Goal: Task Accomplishment & Management: Manage account settings

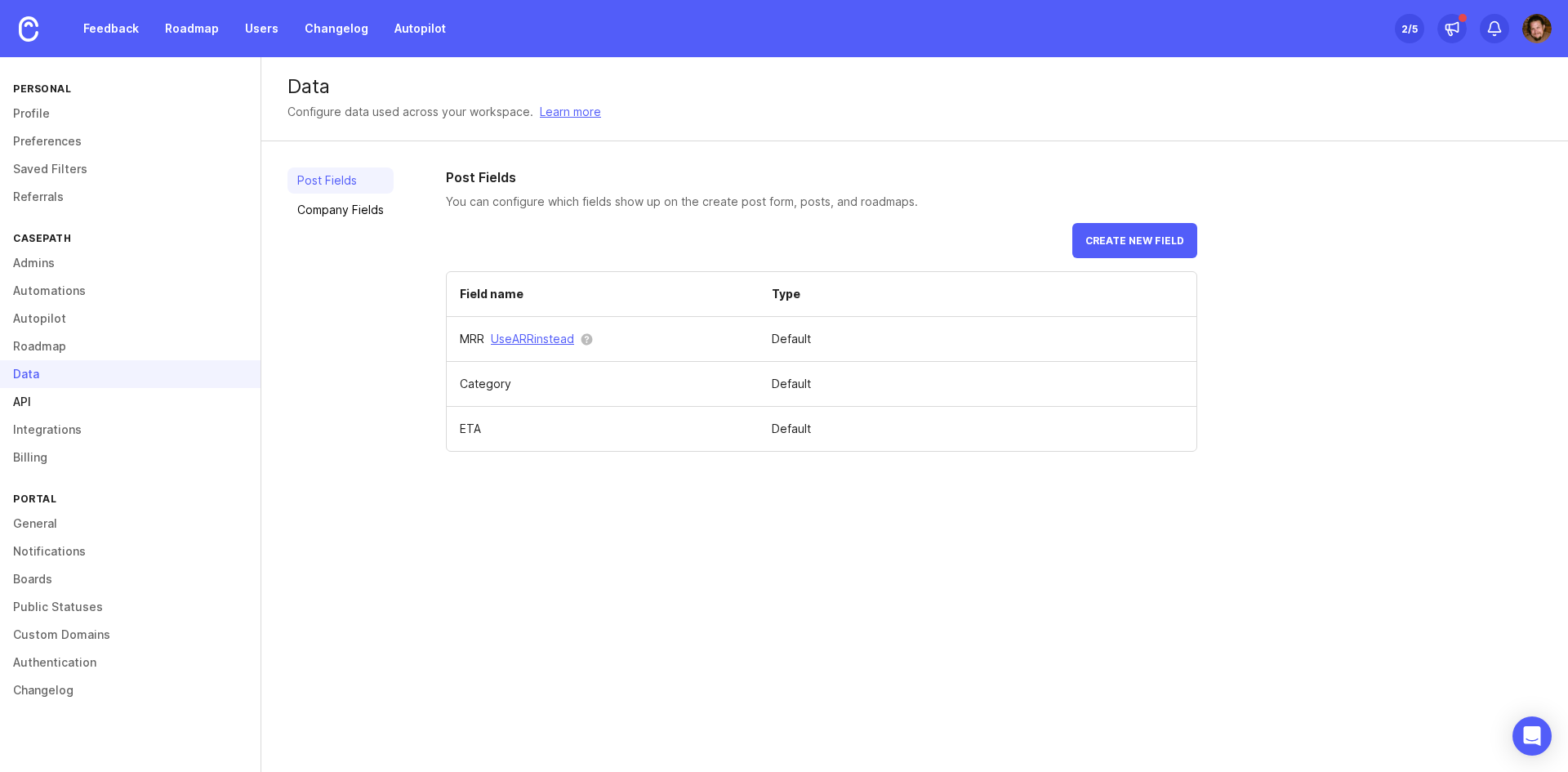
click at [110, 412] on link "API" at bounding box center [130, 402] width 261 height 28
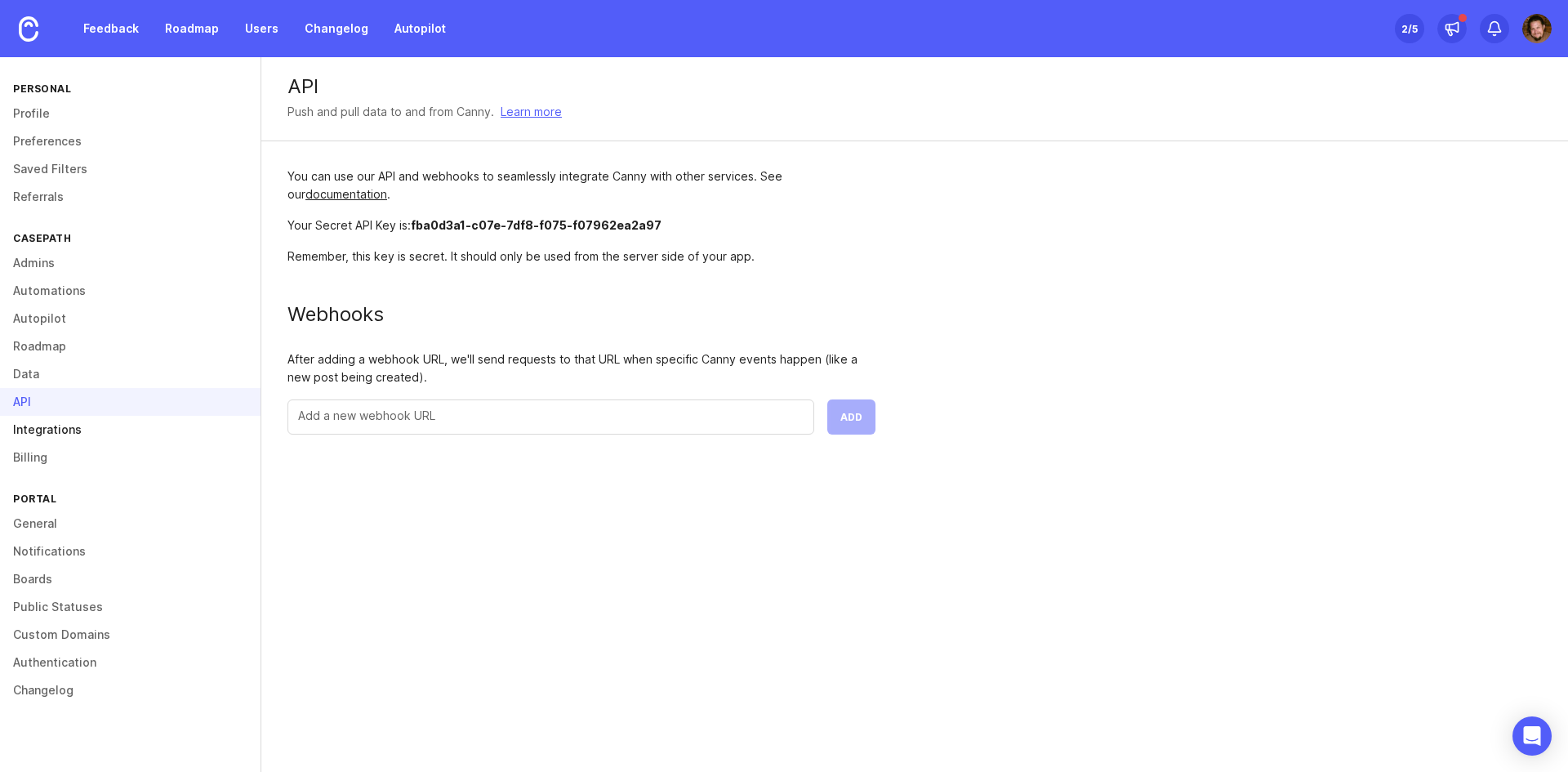
click at [84, 438] on link "Integrations" at bounding box center [130, 430] width 261 height 28
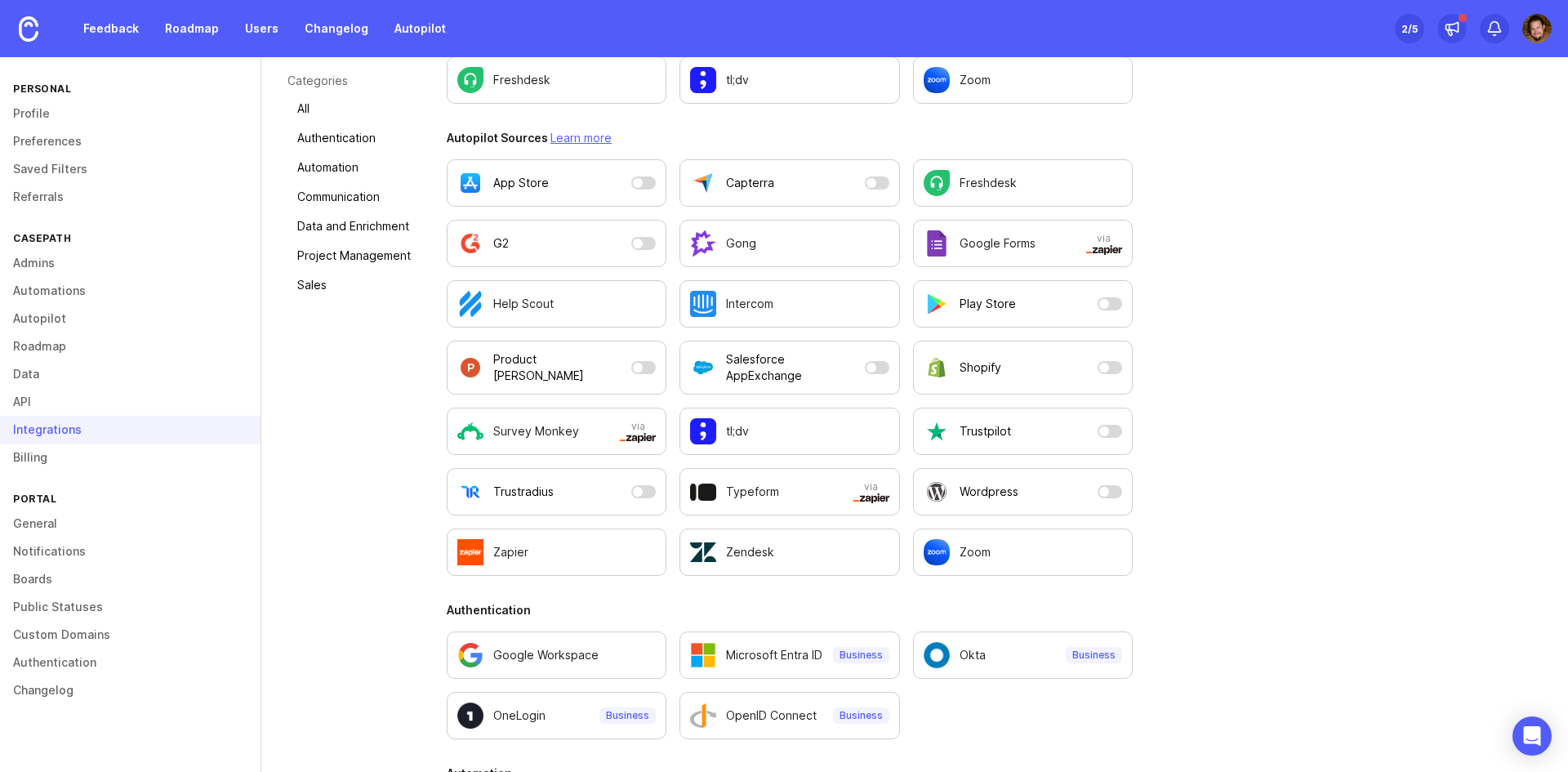
scroll to position [245, 0]
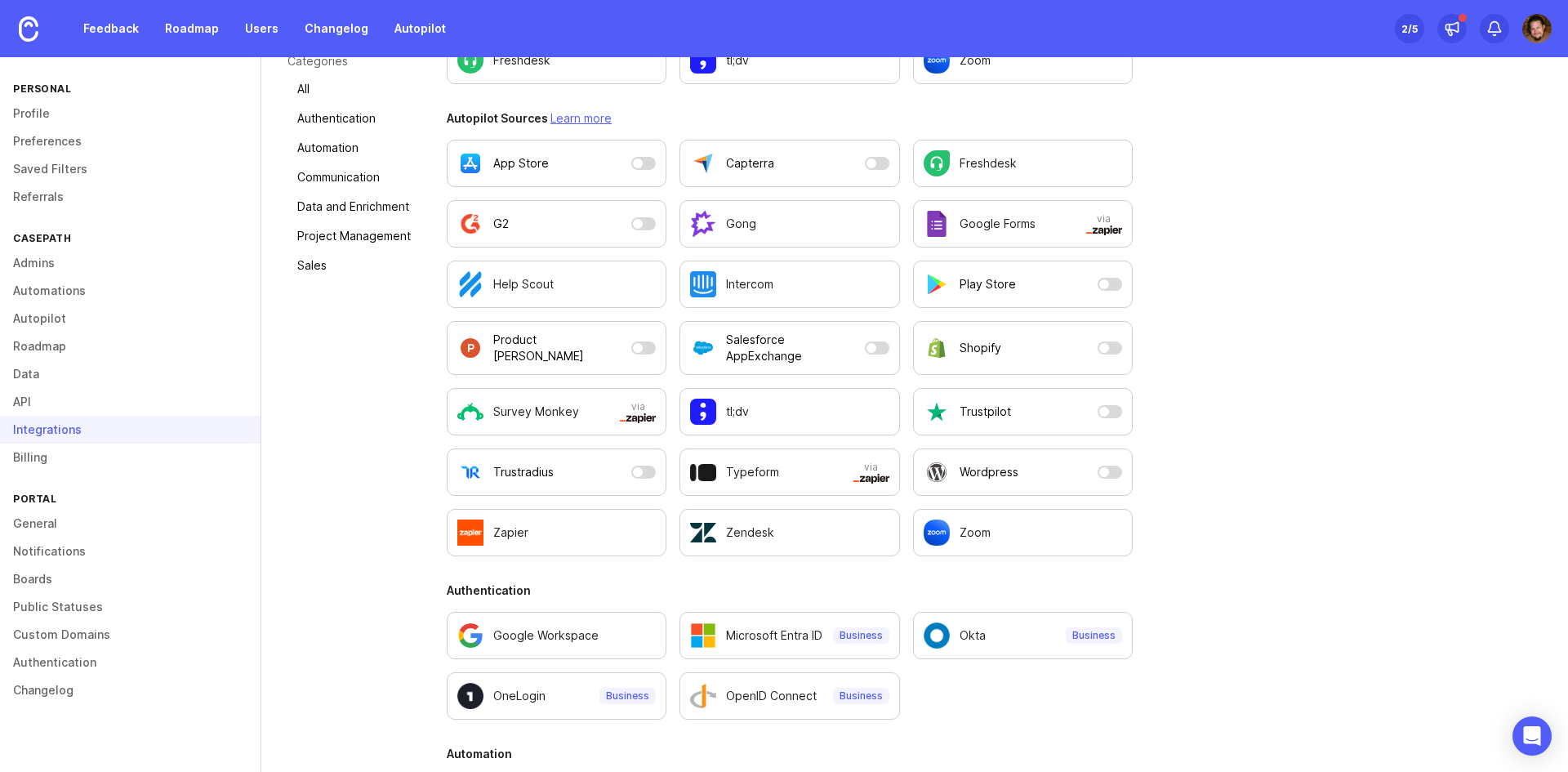
click at [109, 475] on div "Personal Profile Preferences Saved Filters Referrals CasePath Admins Automation…" at bounding box center [130, 414] width 262 height 715
click at [119, 460] on link "Billing" at bounding box center [130, 458] width 261 height 28
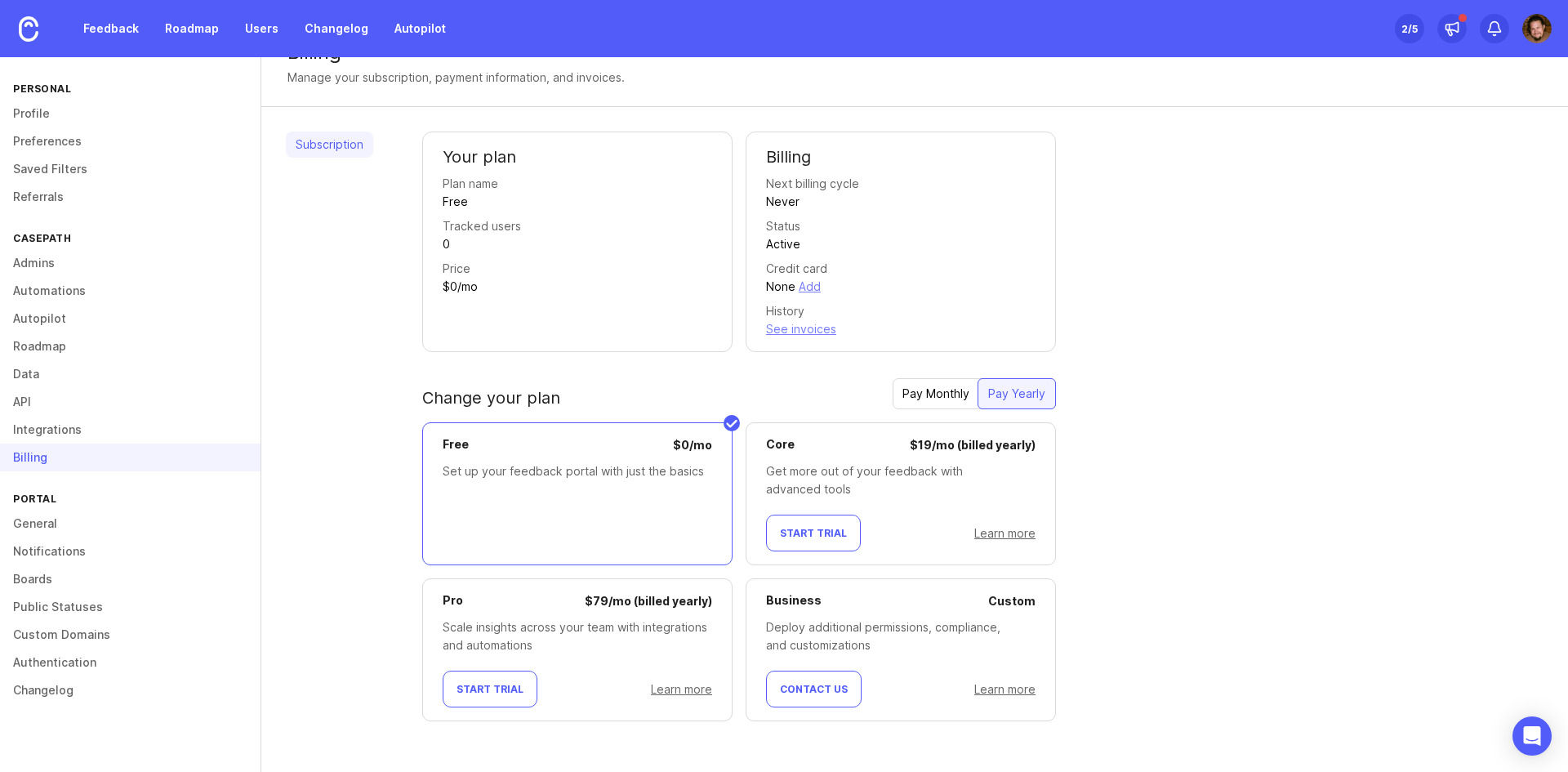
scroll to position [34, 0]
click at [57, 523] on link "General" at bounding box center [130, 524] width 261 height 28
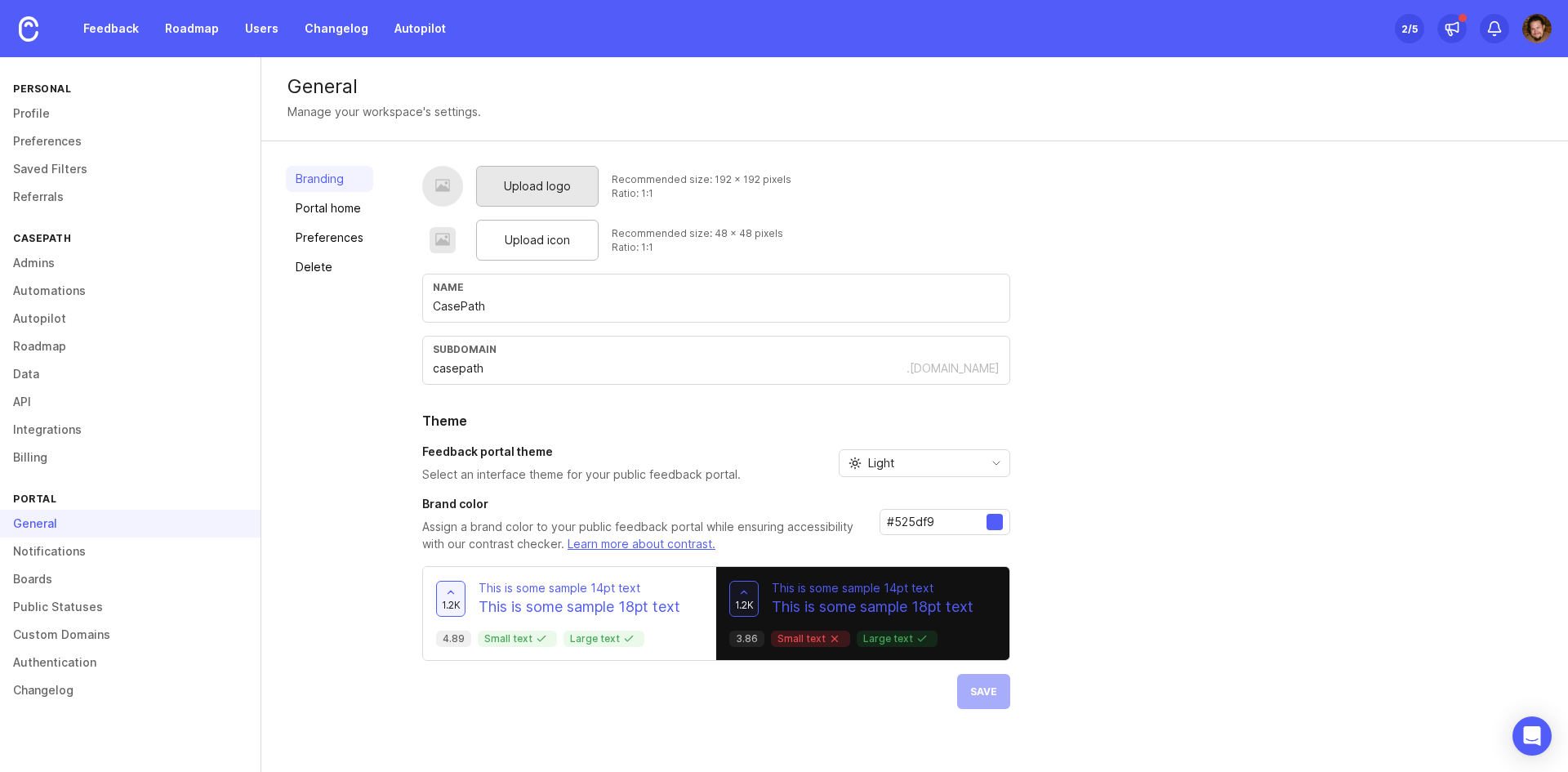
click at [570, 187] on div "Upload logo" at bounding box center [536, 186] width 122 height 40
click at [321, 195] on div "Branding Portal home Preferences Delete" at bounding box center [329, 437] width 87 height 543
click at [327, 245] on link "Preferences" at bounding box center [329, 238] width 87 height 26
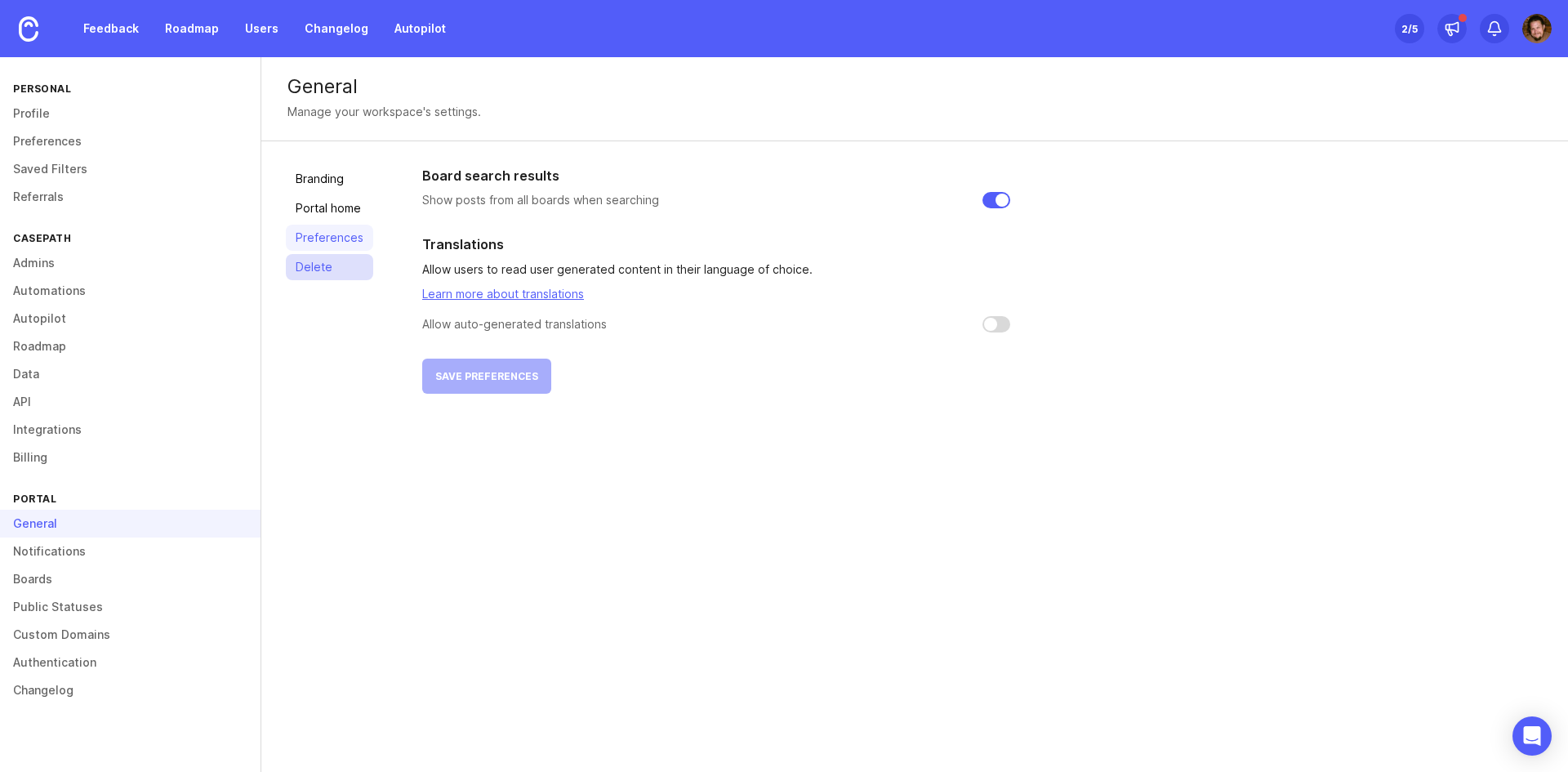
click at [312, 265] on link "Delete" at bounding box center [329, 267] width 87 height 26
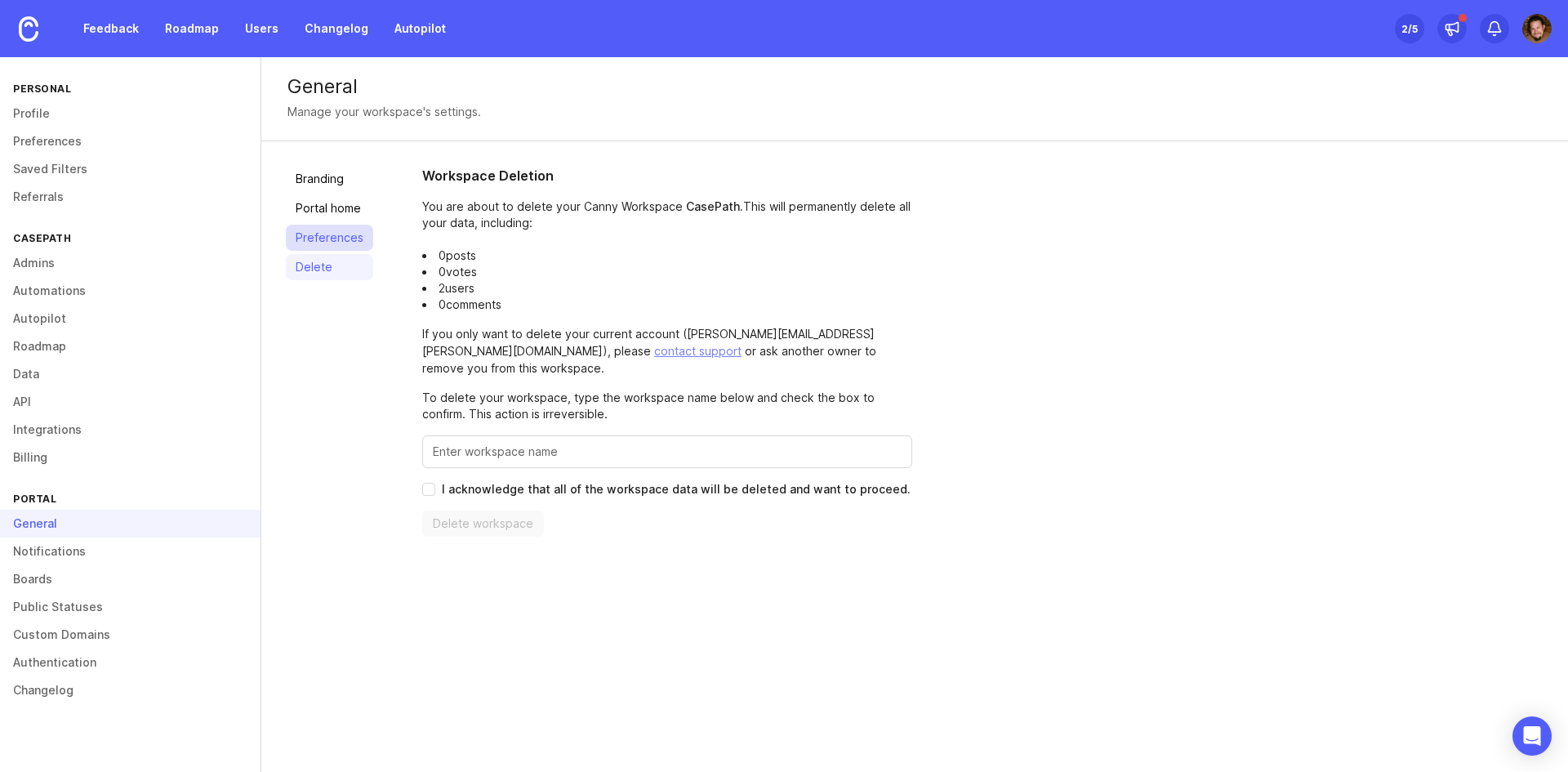
click at [326, 242] on link "Preferences" at bounding box center [329, 238] width 87 height 26
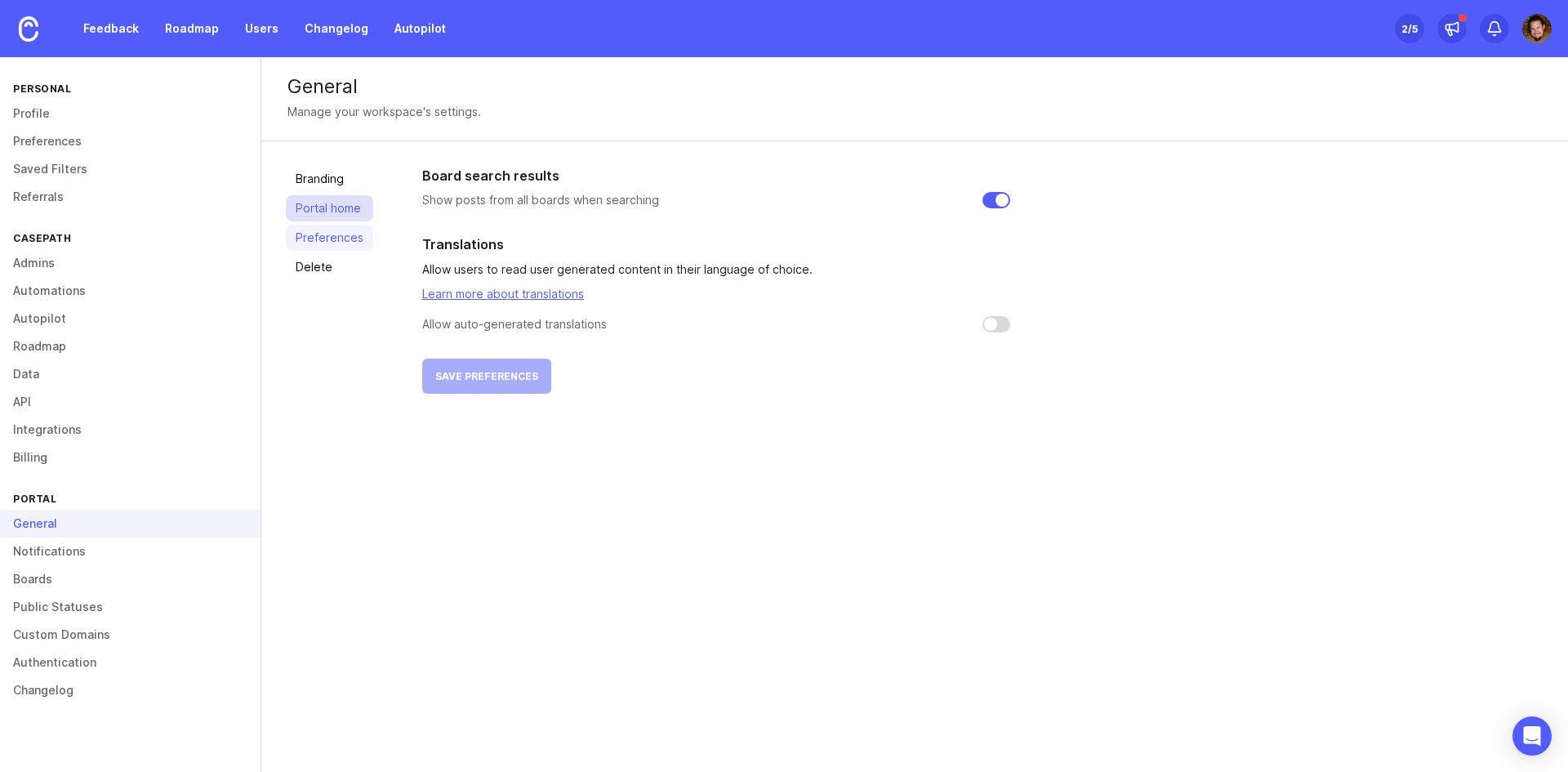
click at [318, 200] on link "Portal home" at bounding box center [329, 209] width 87 height 26
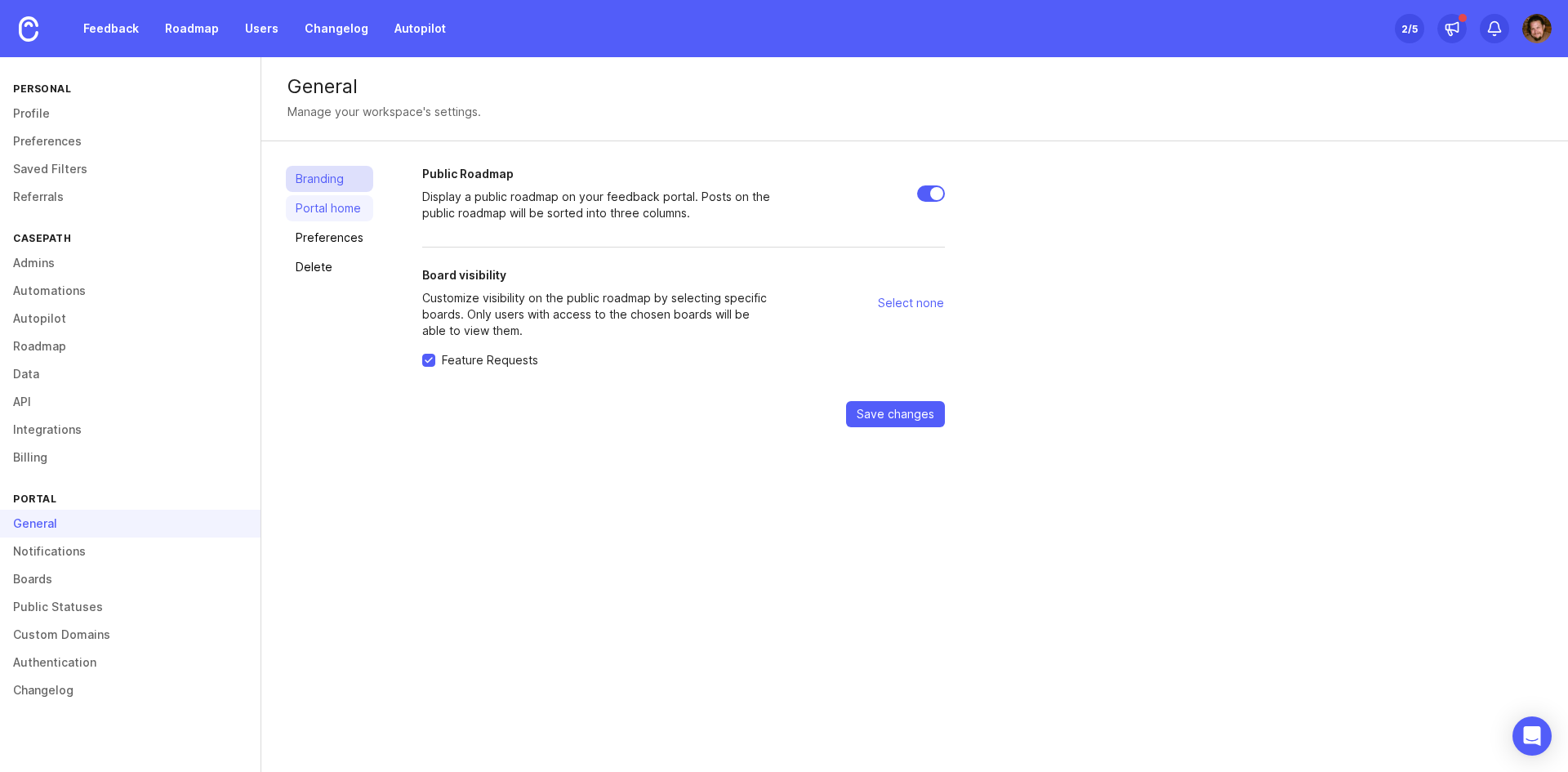
click at [317, 168] on link "Branding" at bounding box center [329, 178] width 87 height 26
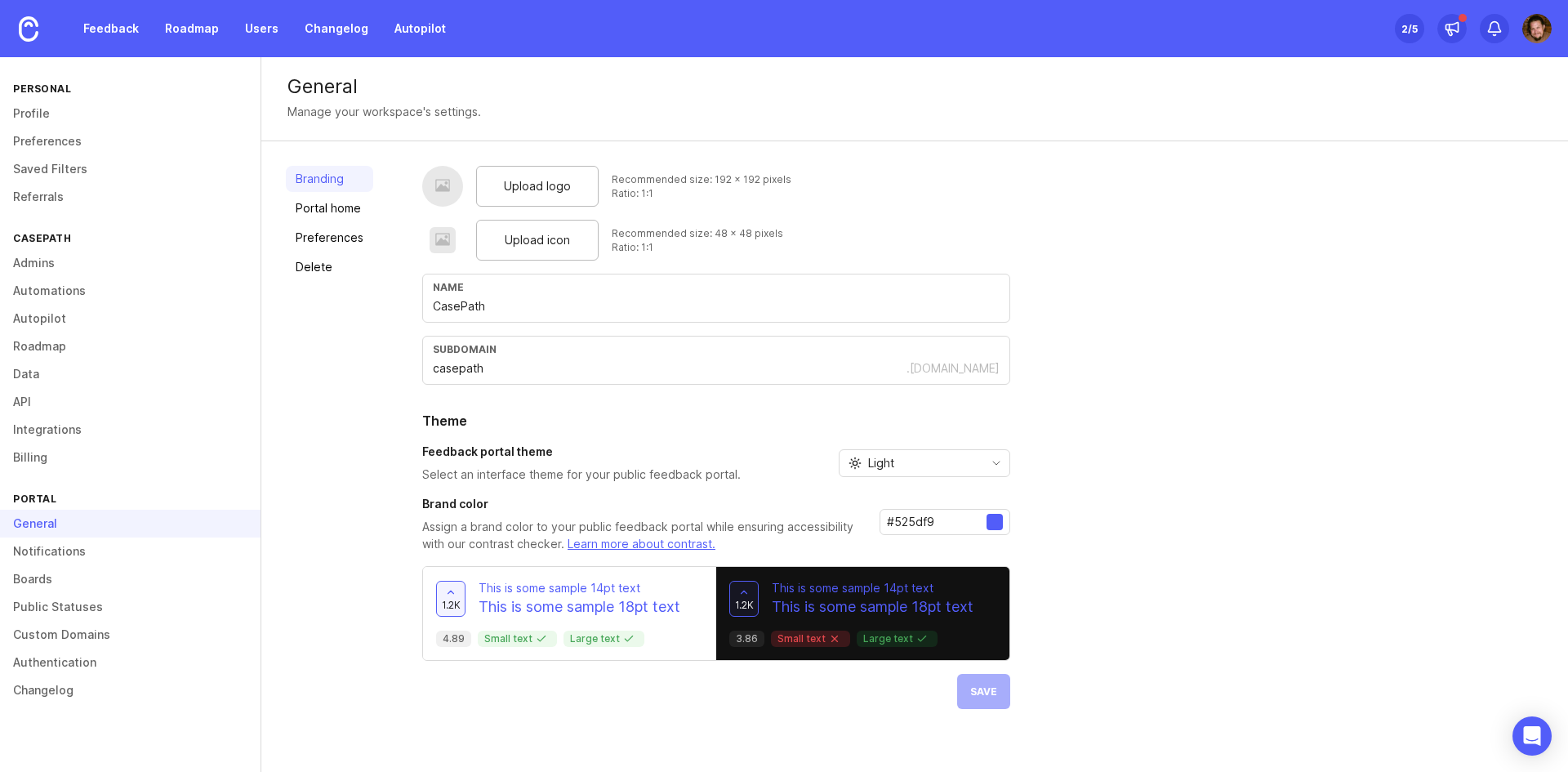
click at [996, 523] on div at bounding box center [995, 522] width 17 height 17
click at [923, 519] on input "#525df9" at bounding box center [937, 522] width 99 height 18
click at [112, 551] on link "Notifications" at bounding box center [130, 551] width 261 height 28
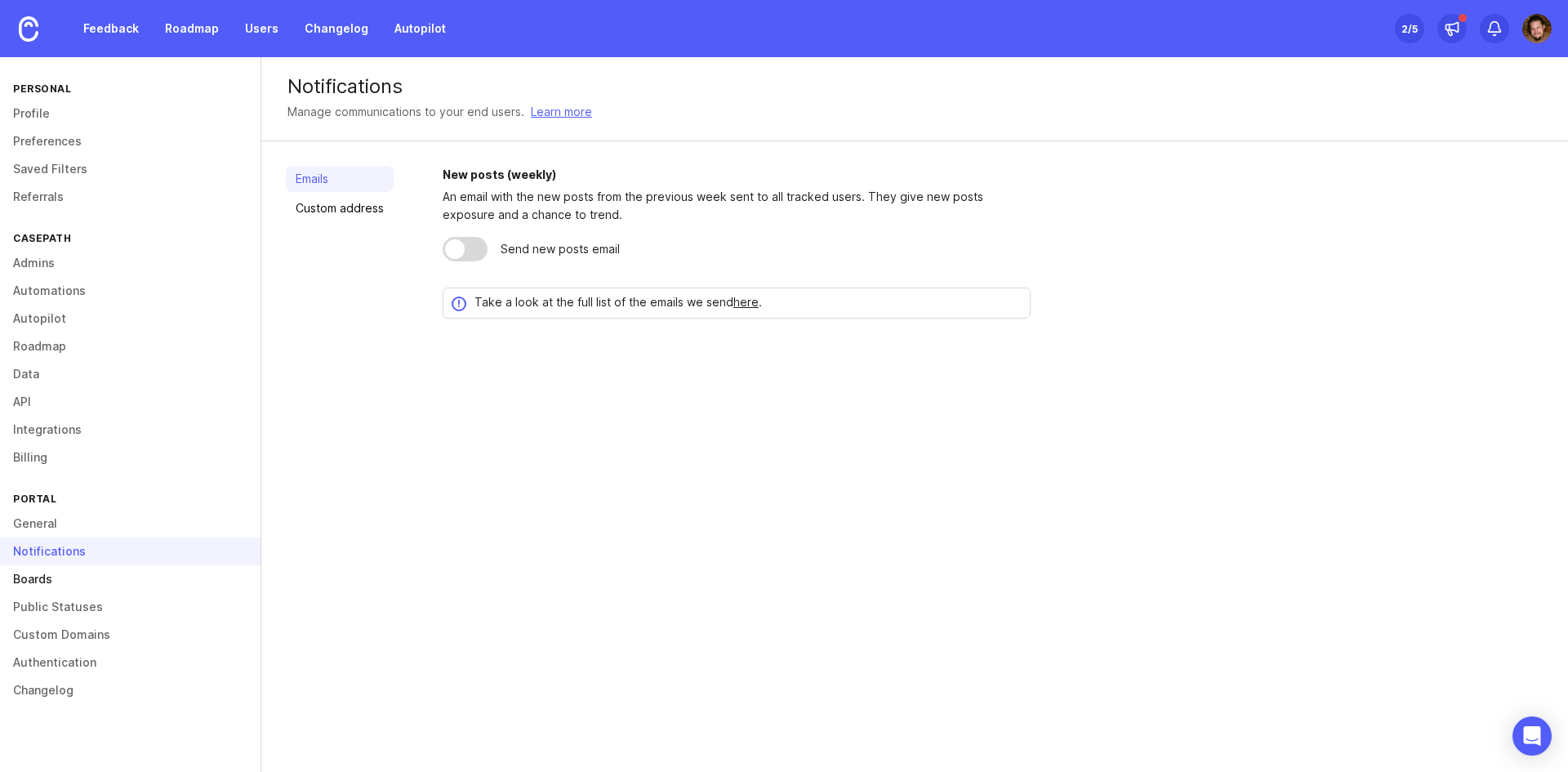
click at [123, 579] on link "Boards" at bounding box center [130, 579] width 261 height 28
